Goal: Task Accomplishment & Management: Manage account settings

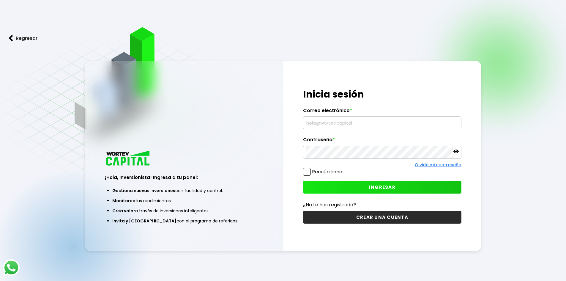
click at [368, 123] on input "text" at bounding box center [381, 122] width 153 height 12
type input "[EMAIL_ADDRESS][DOMAIN_NAME]"
click at [357, 184] on button "INGRESAR" at bounding box center [382, 187] width 158 height 13
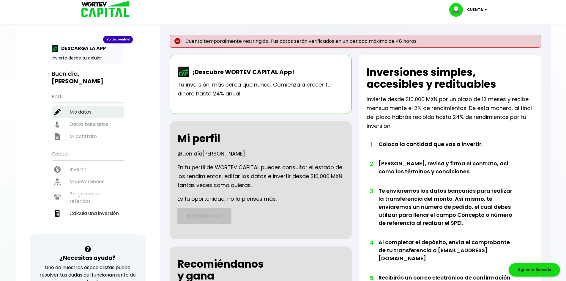
click at [84, 111] on li "Mis datos" at bounding box center [88, 112] width 72 height 12
select select "Hombre"
select select "Licenciatura"
select select "MX"
select select "Banorte"
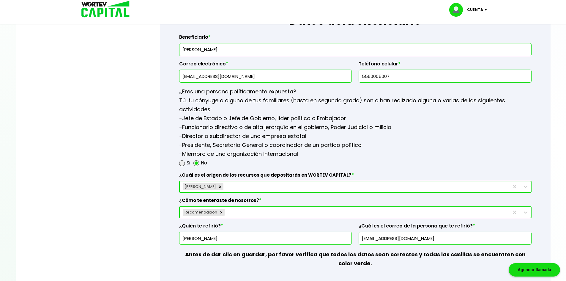
scroll to position [802, 0]
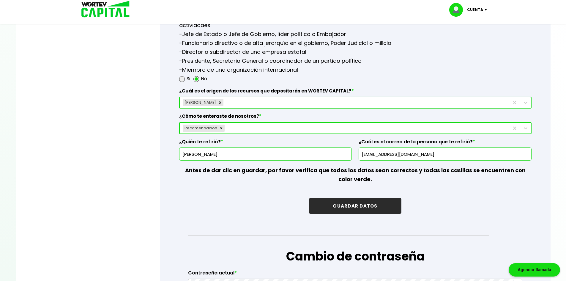
click at [259, 100] on div "[PERSON_NAME]" at bounding box center [344, 103] width 329 height 10
click at [124, 134] on div at bounding box center [283, 140] width 566 height 281
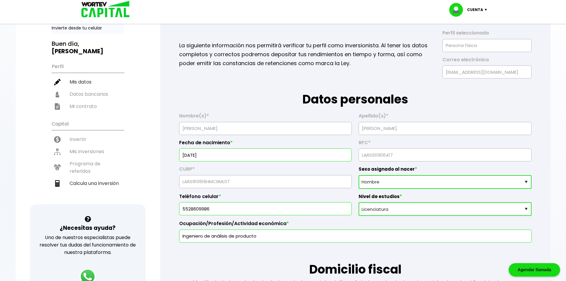
scroll to position [30, 0]
click at [481, 12] on p "Cuenta" at bounding box center [475, 9] width 16 height 9
click at [472, 38] on li "Cerrar sesión" at bounding box center [469, 40] width 48 height 12
